Goal: Task Accomplishment & Management: Manage account settings

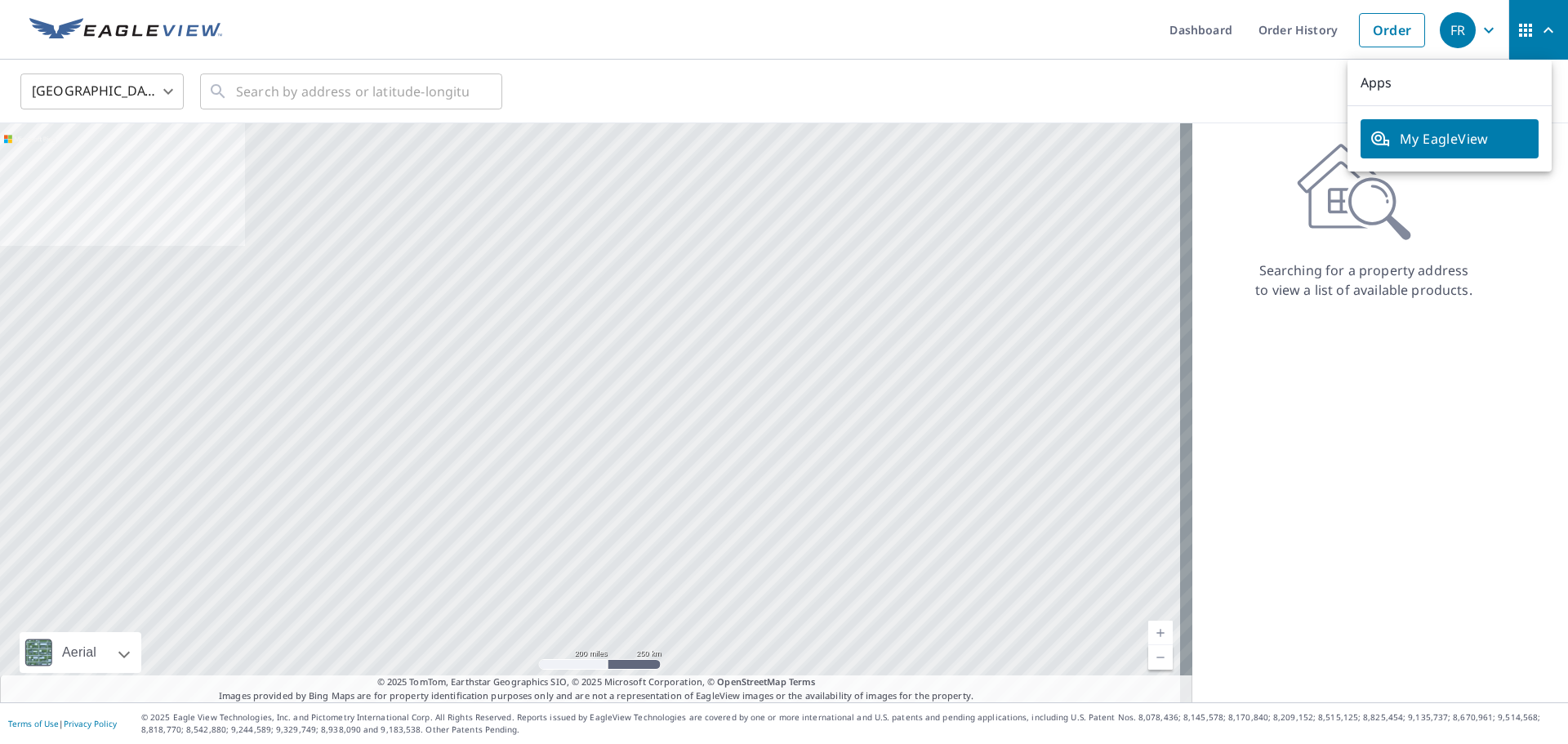
click at [1478, 27] on icon "button" at bounding box center [1488, 30] width 20 height 20
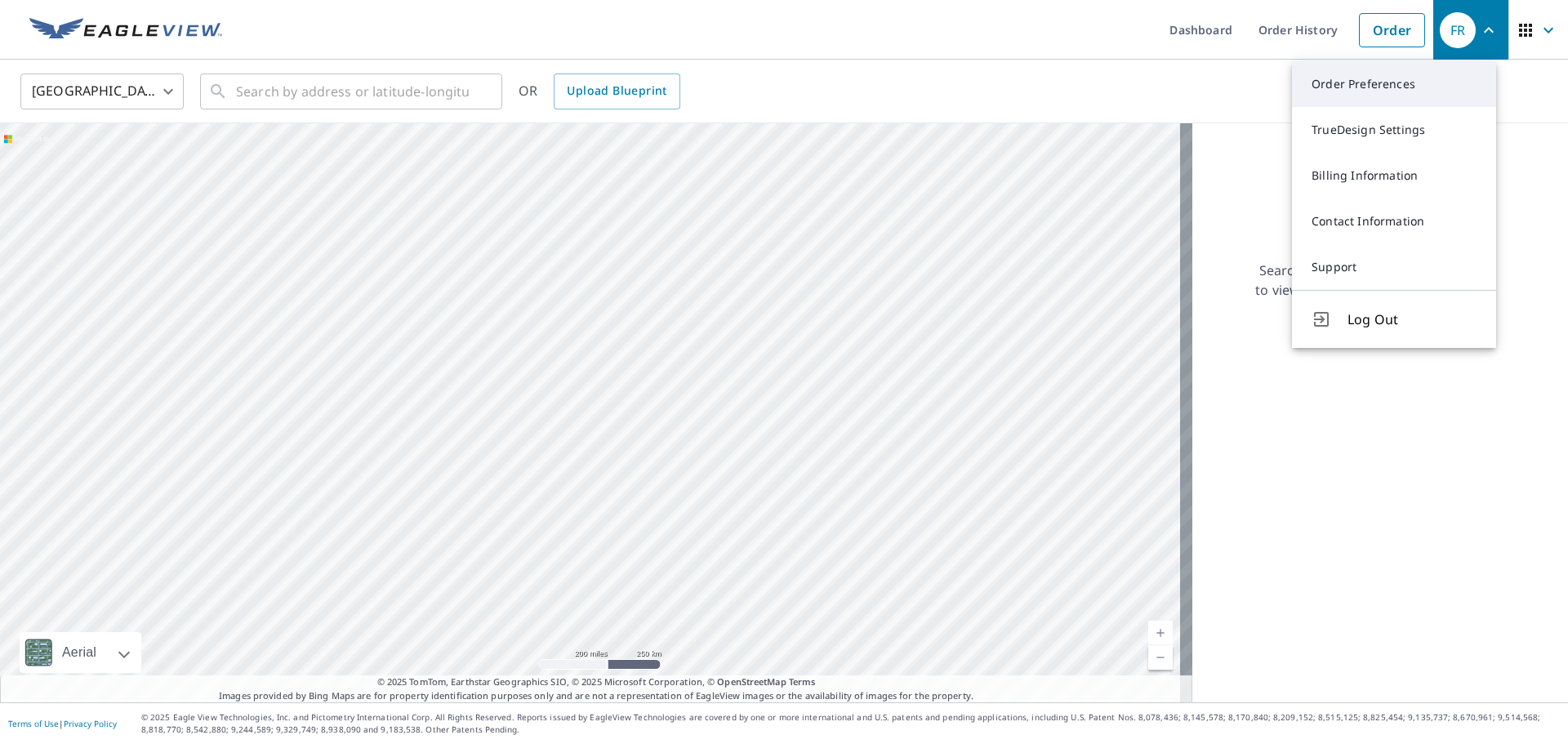
click at [1389, 91] on link "Order Preferences" at bounding box center [1394, 84] width 204 height 46
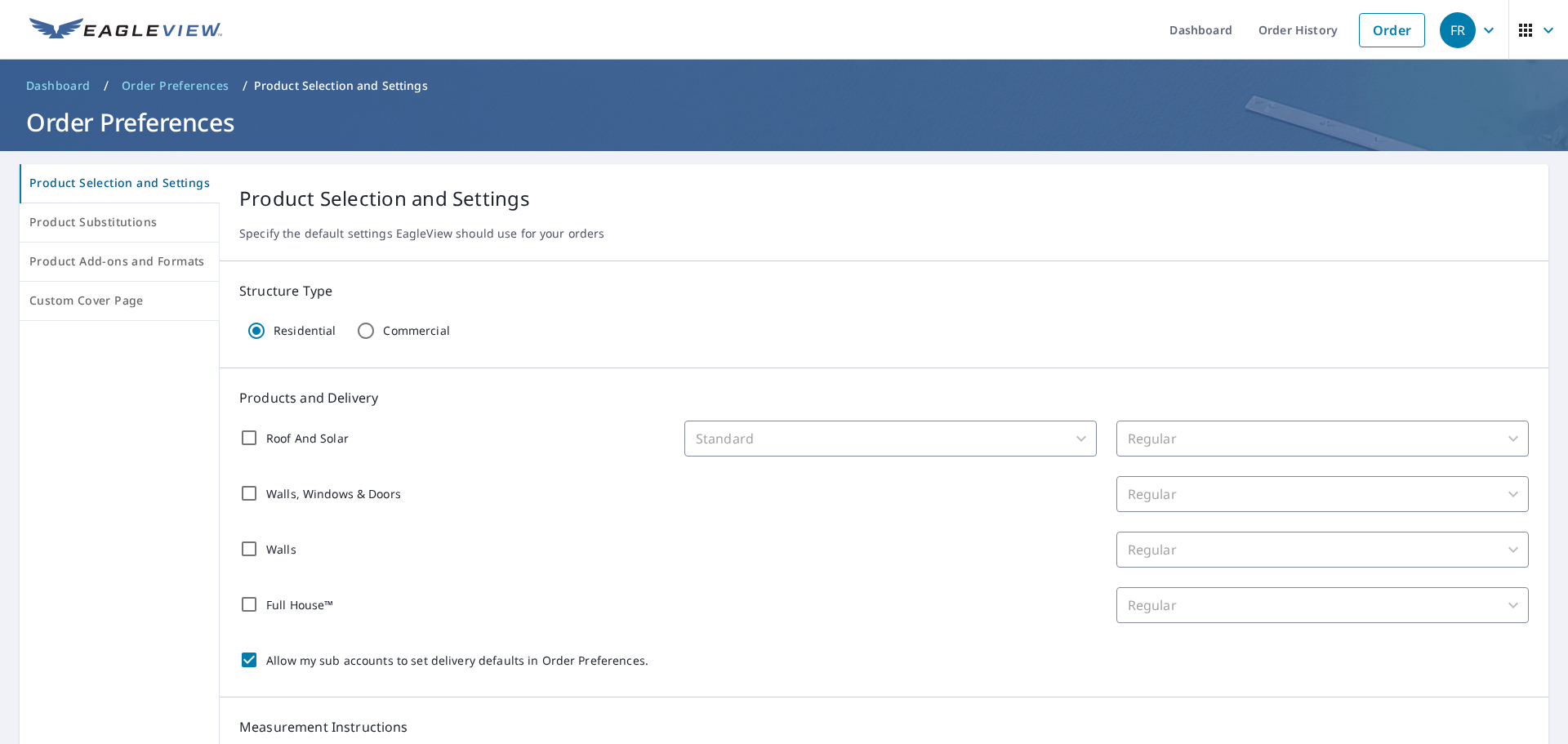
click at [913, 435] on div "Standard" at bounding box center [890, 438] width 412 height 36
click at [119, 223] on span "Product Substitutions" at bounding box center [119, 222] width 180 height 20
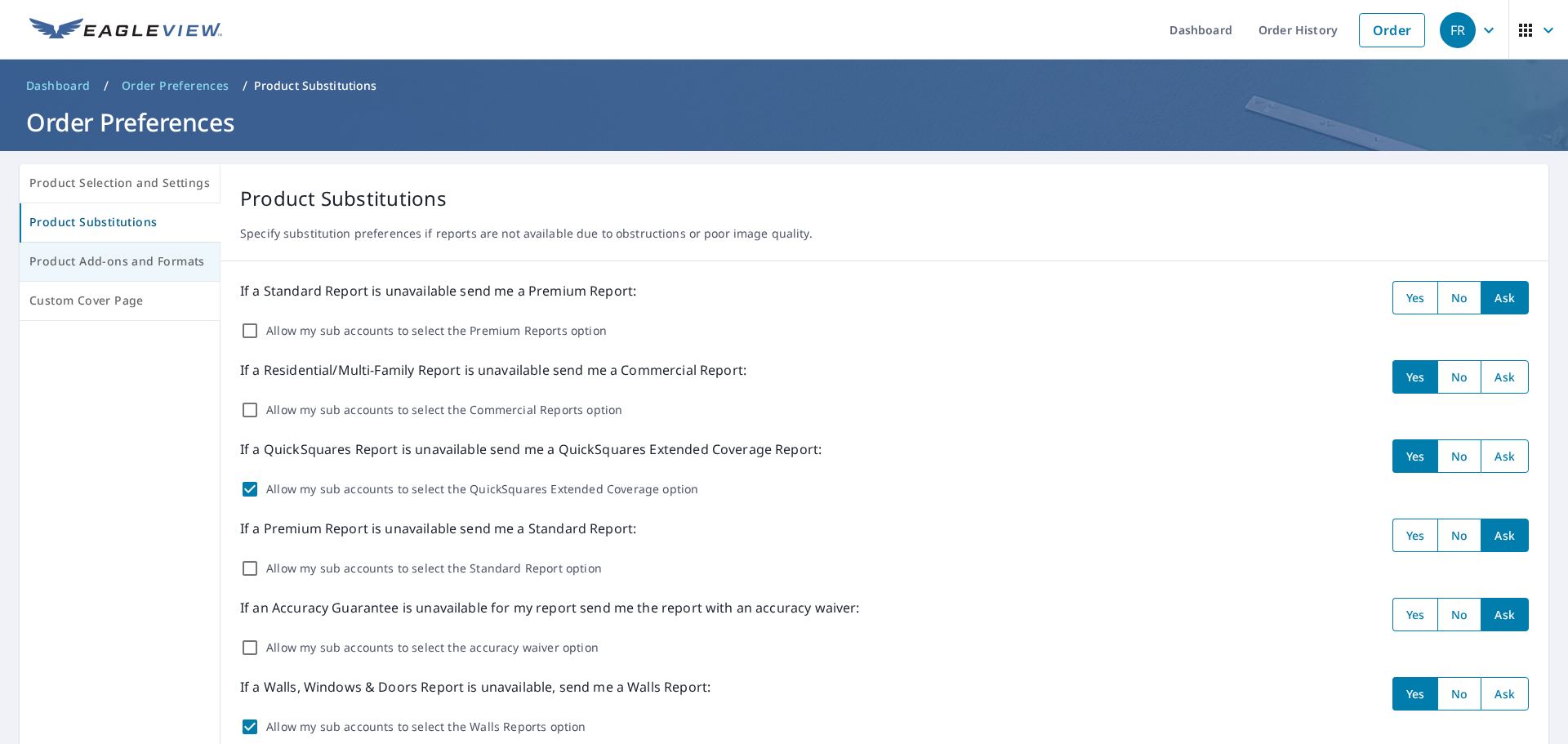
click at [141, 260] on span "Product Add-ons and Formats" at bounding box center [119, 262] width 180 height 20
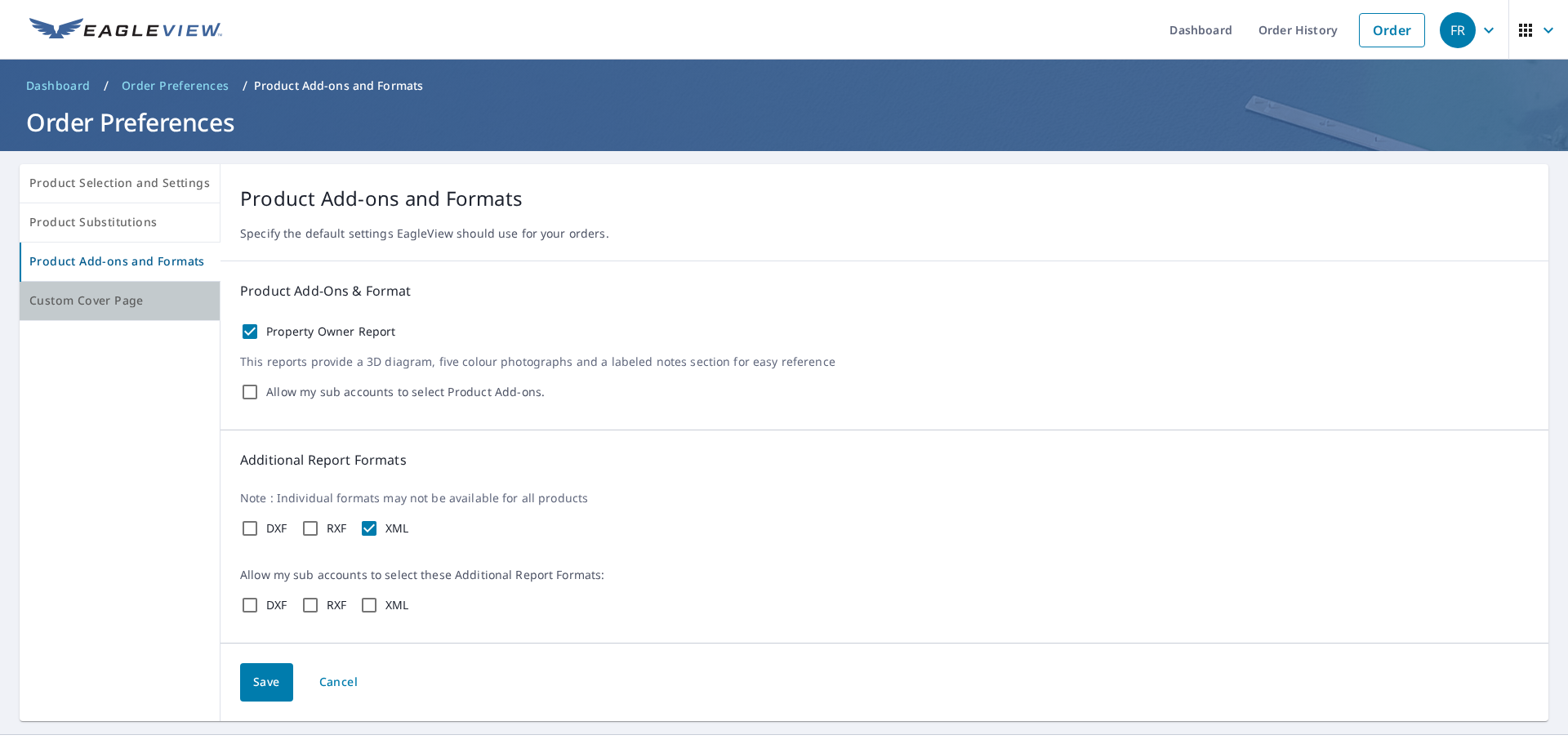
click at [161, 292] on span "Custom Cover Page" at bounding box center [119, 301] width 180 height 20
